Goal: Obtain resource: Obtain resource

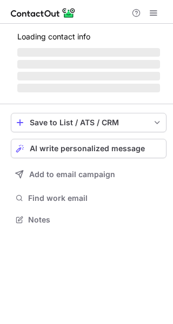
scroll to position [5, 5]
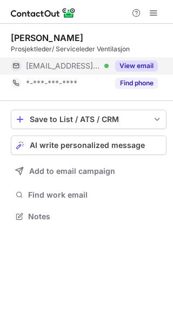
click at [144, 61] on button "View email" at bounding box center [136, 65] width 43 height 11
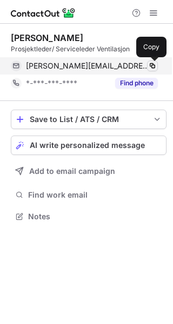
click at [149, 64] on span at bounding box center [152, 66] width 9 height 9
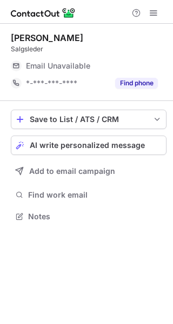
scroll to position [5, 5]
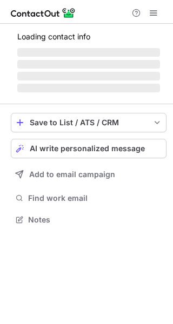
scroll to position [5, 5]
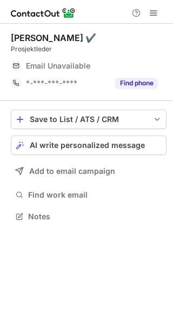
scroll to position [5, 5]
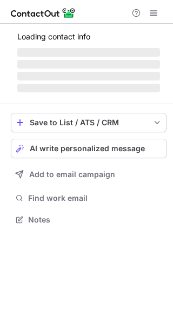
scroll to position [208, 173]
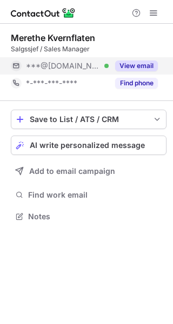
click at [143, 63] on button "View email" at bounding box center [136, 65] width 43 height 11
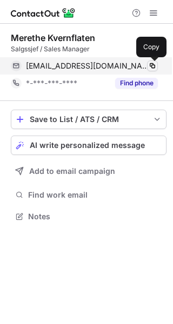
click at [149, 65] on span at bounding box center [152, 66] width 9 height 9
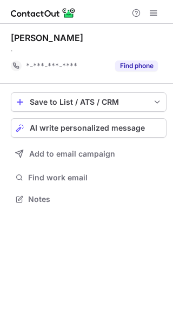
scroll to position [191, 173]
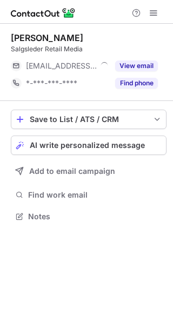
scroll to position [5, 5]
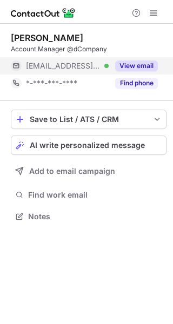
click at [145, 62] on button "View email" at bounding box center [136, 65] width 43 height 11
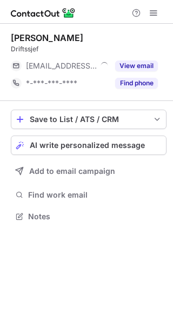
scroll to position [5, 5]
